Goal: Find specific page/section: Find specific page/section

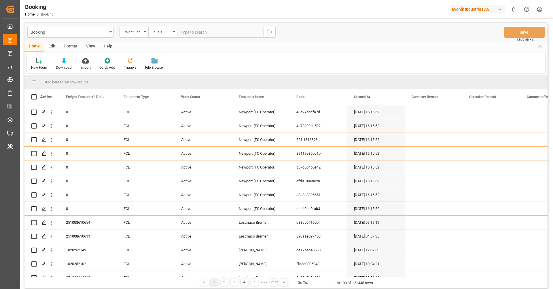
click at [472, 10] on div "Evonik Industries AG" at bounding box center [476, 9] width 55 height 8
type input "compo"
click at [486, 39] on div "[PERSON_NAME] Expert" at bounding box center [478, 39] width 98 height 12
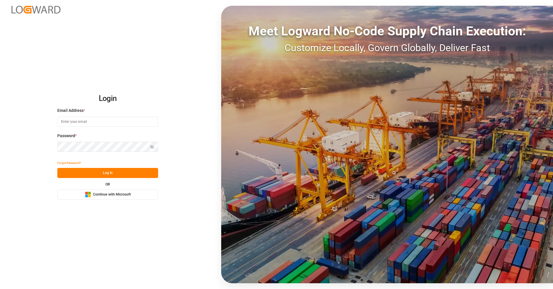
click at [112, 198] on button "Microsoft Logo Continue with Microsoft" at bounding box center [107, 195] width 101 height 10
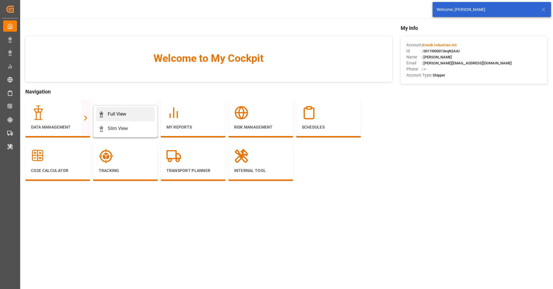
click at [126, 113] on div "Full View" at bounding box center [125, 114] width 54 height 7
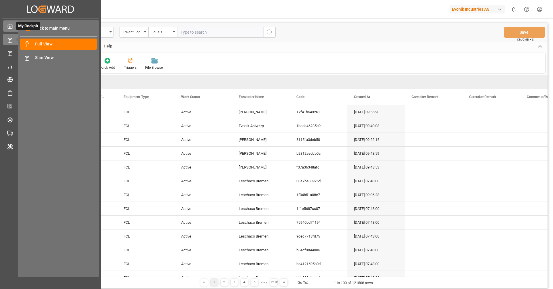
click at [9, 30] on div "My Cockpit My Cockpit" at bounding box center [50, 25] width 94 height 11
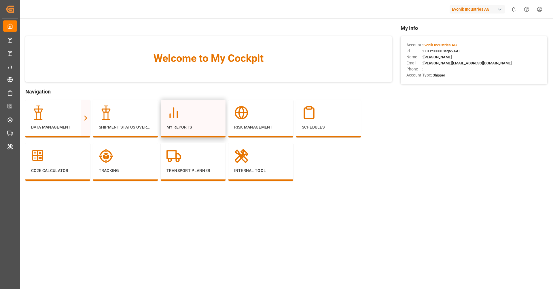
click at [186, 116] on div at bounding box center [192, 113] width 53 height 14
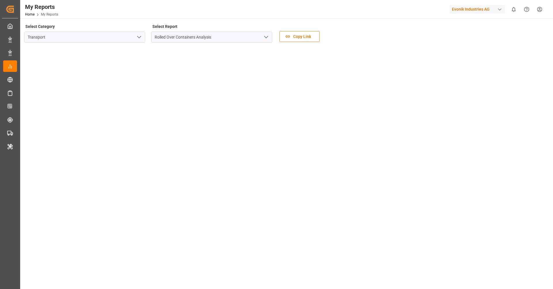
click at [137, 39] on icon "open menu" at bounding box center [139, 37] width 7 height 7
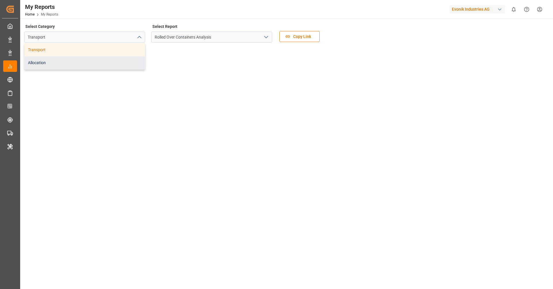
click at [111, 62] on div "Allocation" at bounding box center [84, 62] width 120 height 13
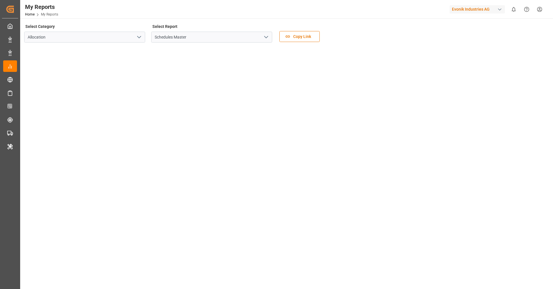
click at [268, 38] on icon "open menu" at bounding box center [265, 37] width 7 height 7
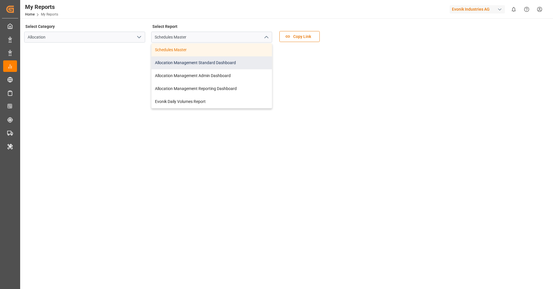
click at [245, 63] on div "Allocation Management Standard Dashboard" at bounding box center [211, 62] width 120 height 13
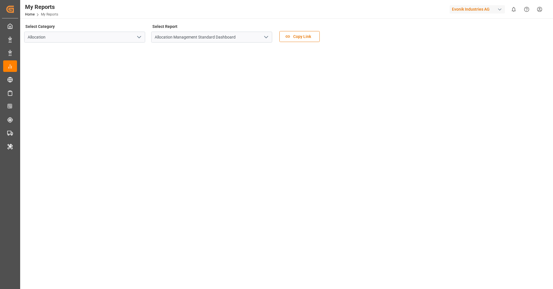
click at [471, 5] on div "Evonik Industries AG" at bounding box center [476, 9] width 55 height 8
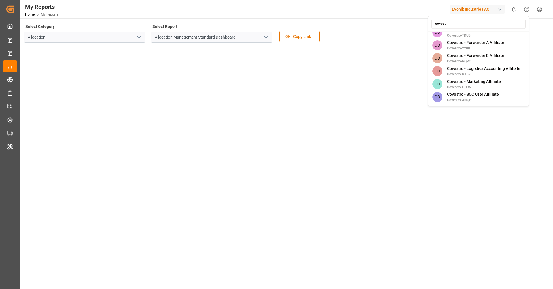
scroll to position [83, 0]
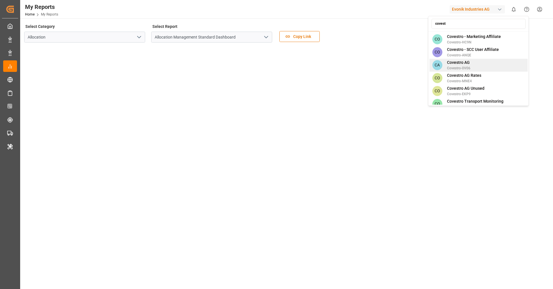
type input "covest"
click at [480, 60] on div "CA Covestro AG Covestro-0V06" at bounding box center [478, 65] width 98 height 13
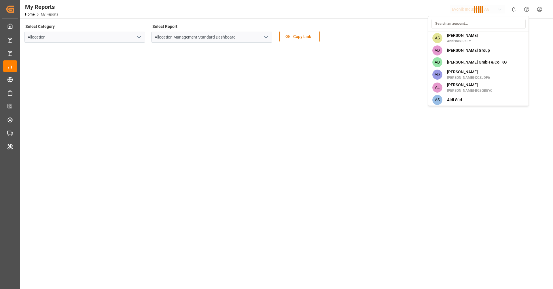
scroll to position [926, 0]
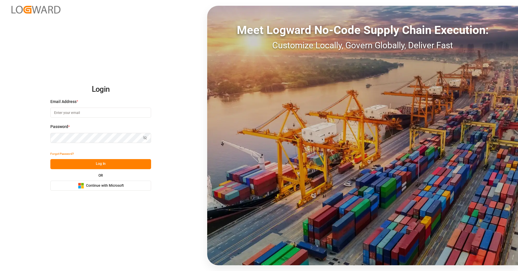
click at [115, 187] on span "Continue with Microsoft" at bounding box center [105, 185] width 38 height 5
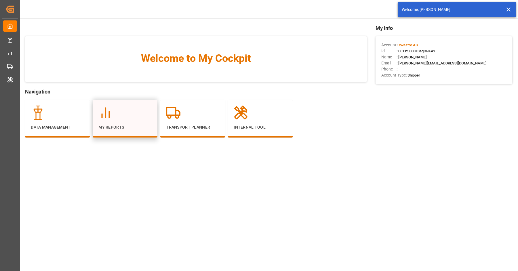
click at [124, 120] on div at bounding box center [124, 113] width 53 height 14
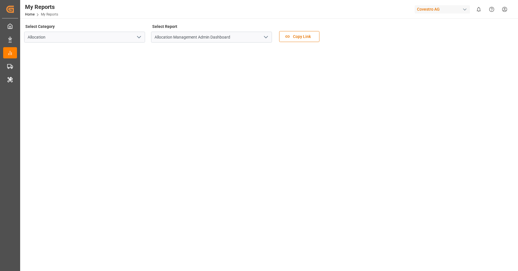
click at [268, 35] on icon "open menu" at bounding box center [265, 37] width 7 height 7
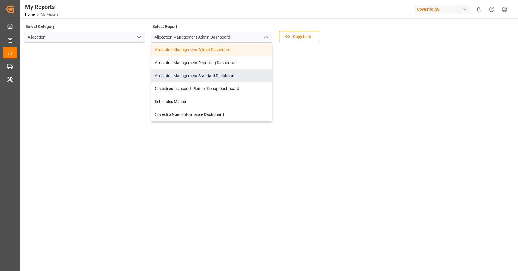
click at [222, 77] on div "Allocation Management Standard Dashboard" at bounding box center [211, 75] width 120 height 13
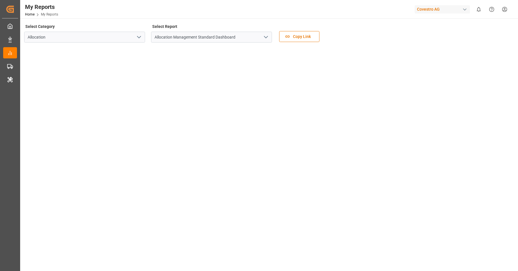
click at [360, 22] on div "Select Category Allocation Select Report Allocation Management Standard Dashboa…" at bounding box center [268, 34] width 489 height 24
click at [446, 9] on div "Covestro AG" at bounding box center [442, 9] width 55 height 8
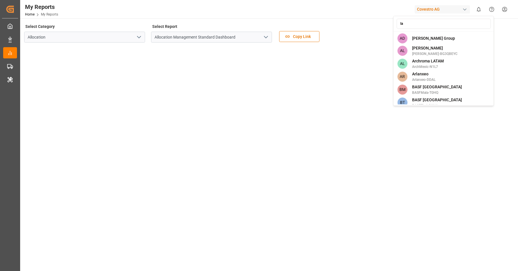
type input "lan"
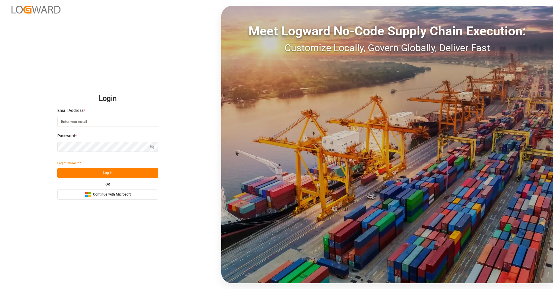
click at [104, 197] on div "Microsoft Logo Continue with Microsoft" at bounding box center [108, 195] width 46 height 6
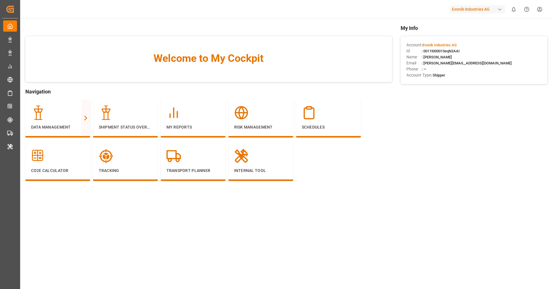
click at [479, 10] on div "Evonik Industries AG" at bounding box center [476, 9] width 55 height 8
type input "compo"
click at [484, 41] on div "[PERSON_NAME] Expert" at bounding box center [478, 39] width 98 height 12
